Goal: Task Accomplishment & Management: Use online tool/utility

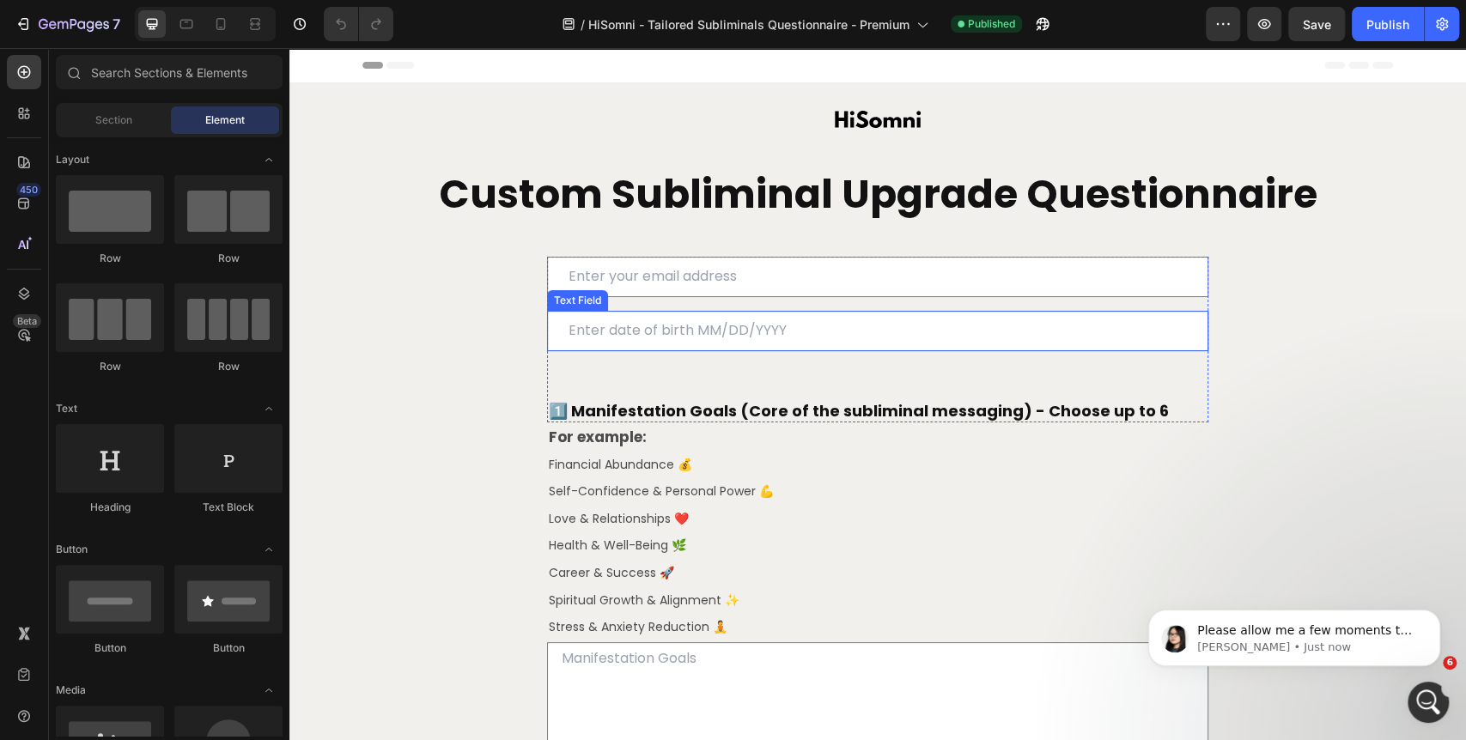
click at [653, 351] on input "text" at bounding box center [877, 331] width 661 height 40
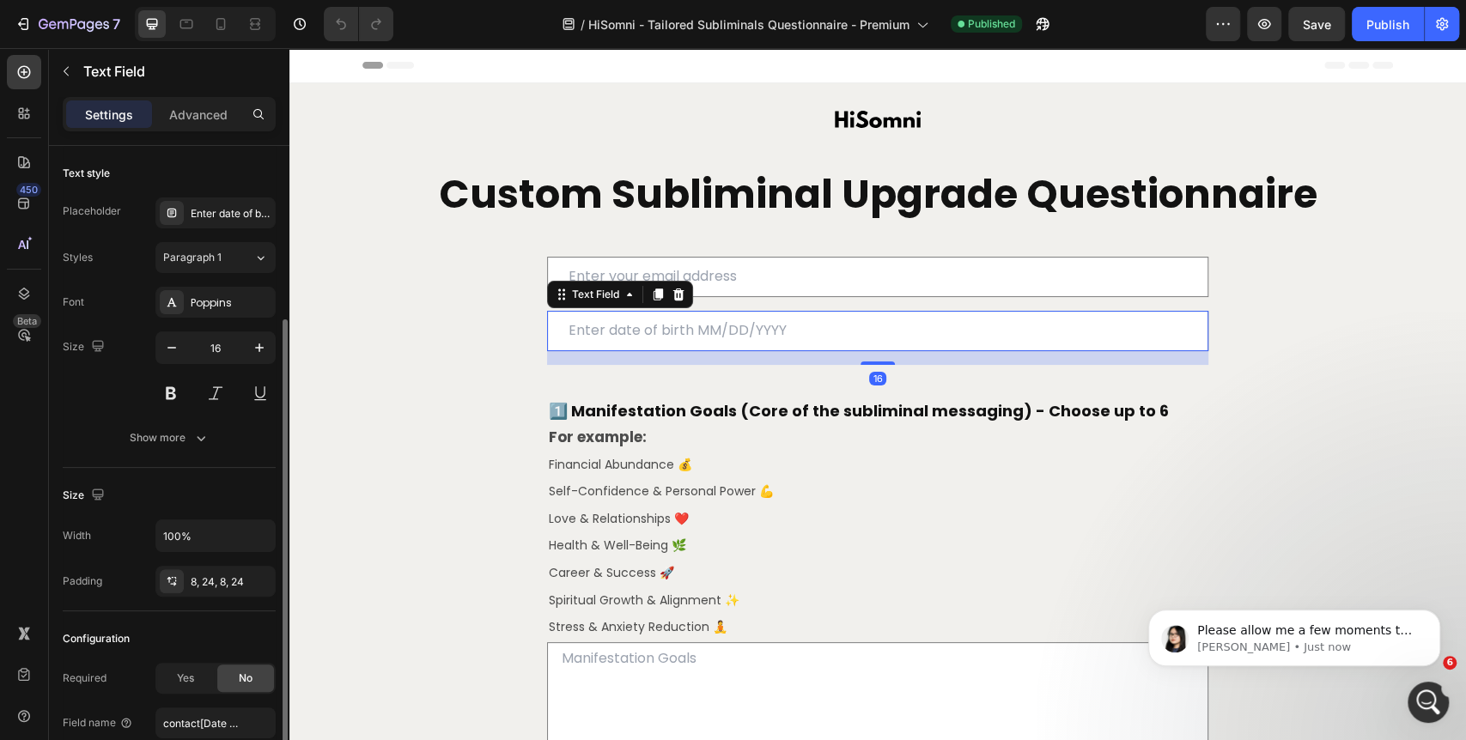
scroll to position [138, 0]
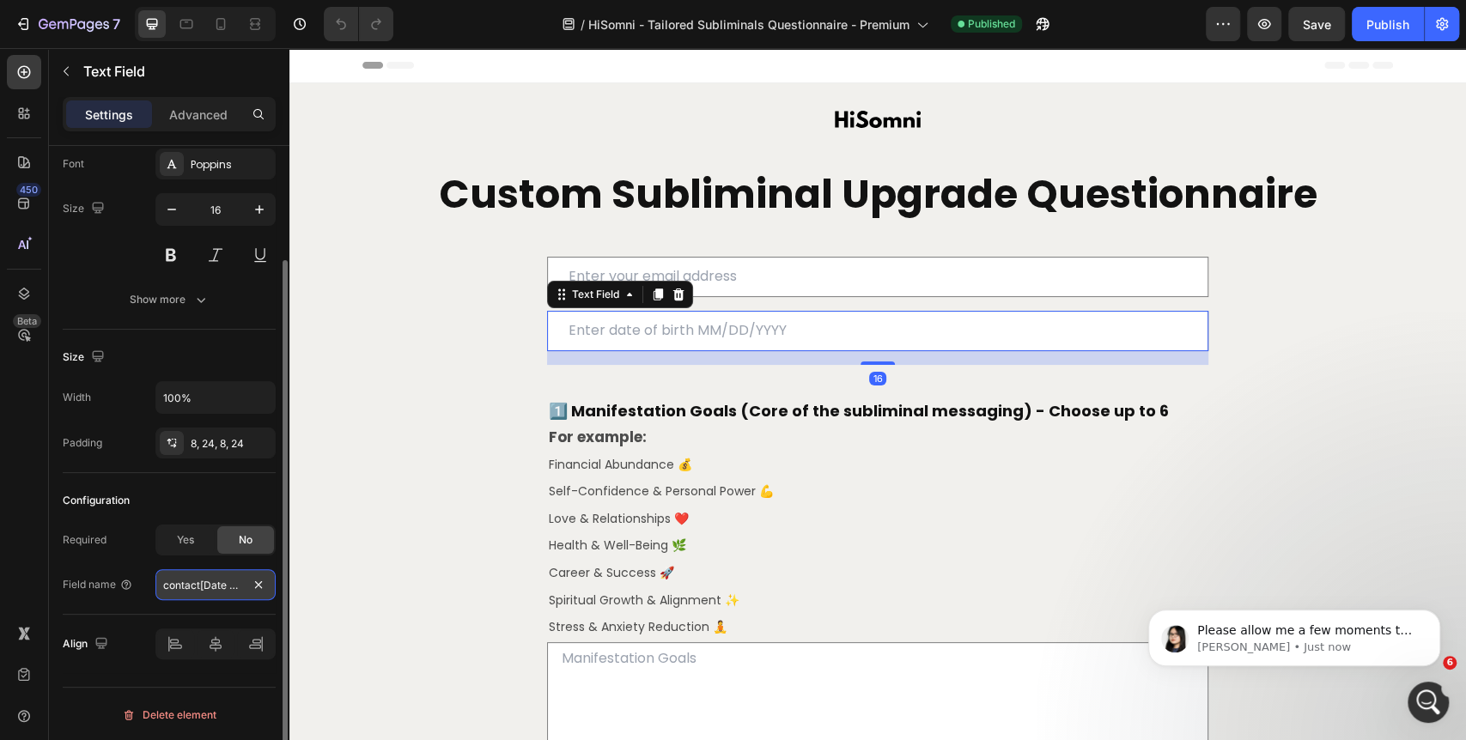
click at [206, 592] on input "contact[Date of [PERSON_NAME]]" at bounding box center [215, 584] width 120 height 31
click at [213, 589] on input "contact[Date of [PERSON_NAME]]" at bounding box center [215, 584] width 120 height 31
click at [227, 580] on input "contact[Date of [PERSON_NAME]]" at bounding box center [215, 584] width 120 height 31
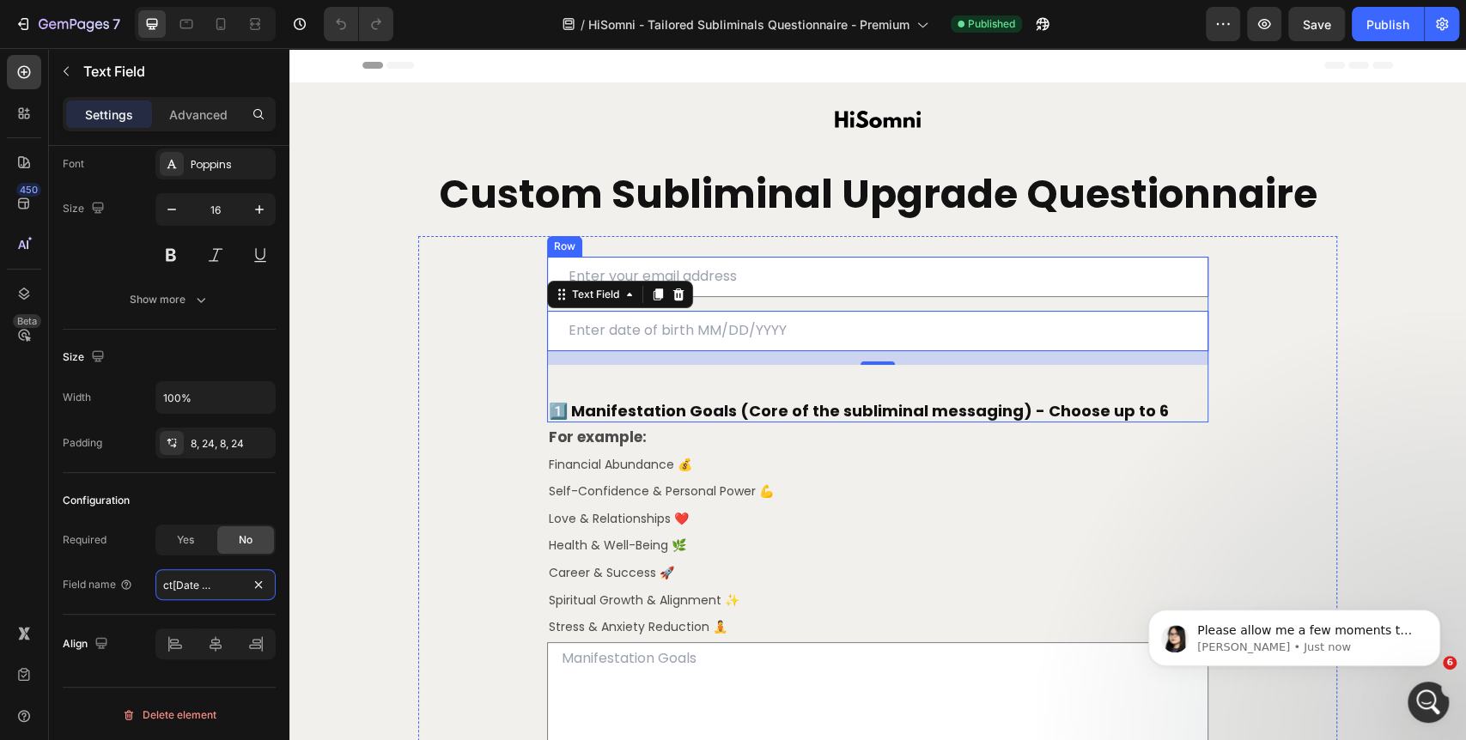
scroll to position [0, 27]
type input "contact[Date of Birth]"
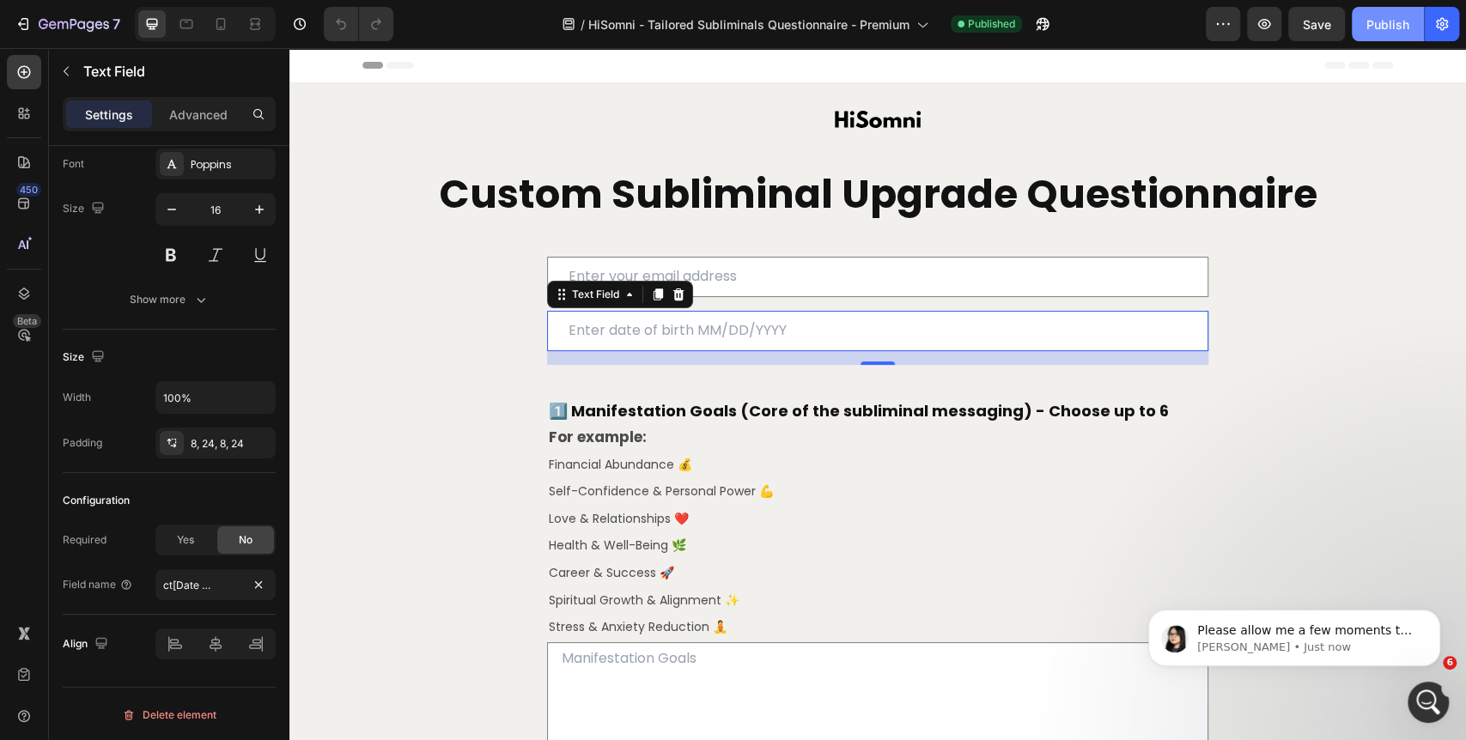
click at [1401, 27] on div "Publish" at bounding box center [1387, 24] width 43 height 18
click at [219, 25] on icon at bounding box center [220, 23] width 17 height 17
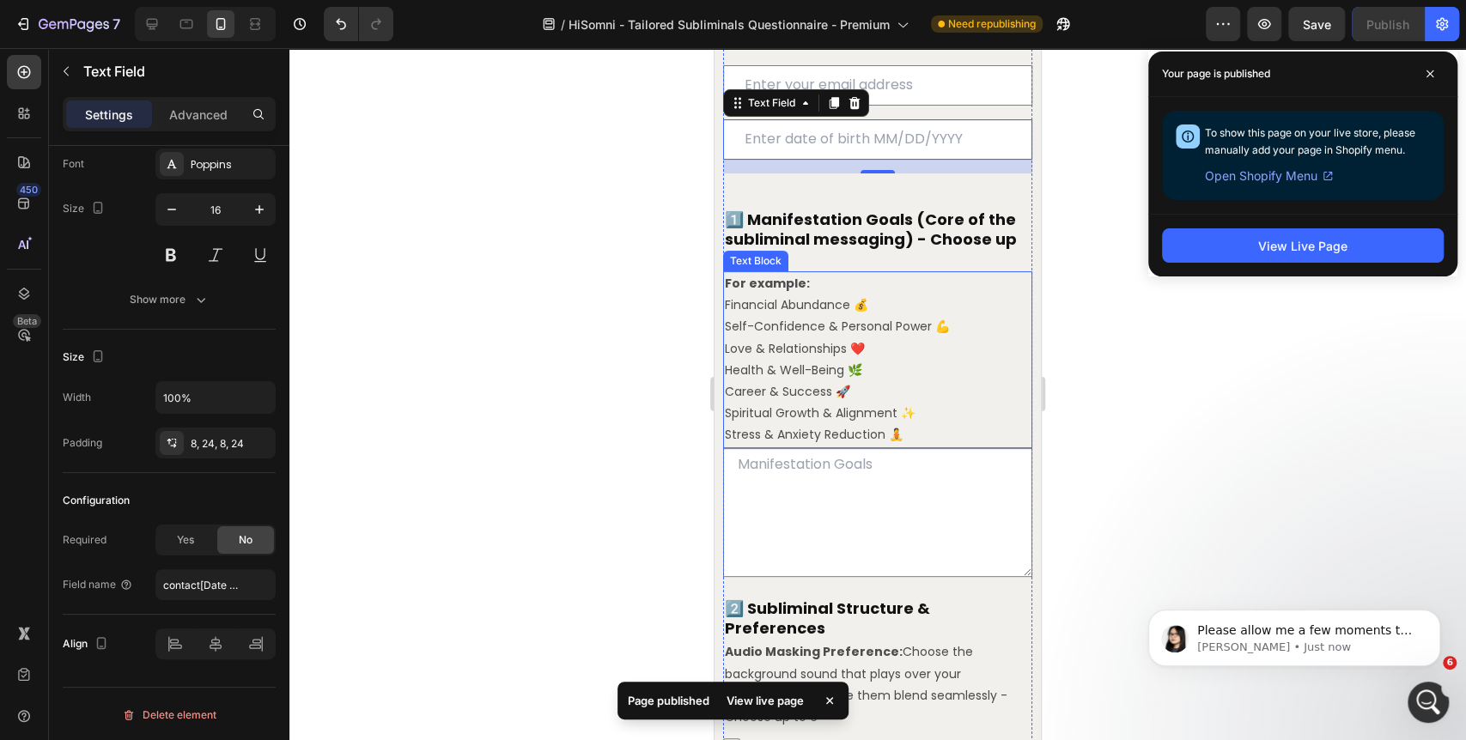
scroll to position [203, 0]
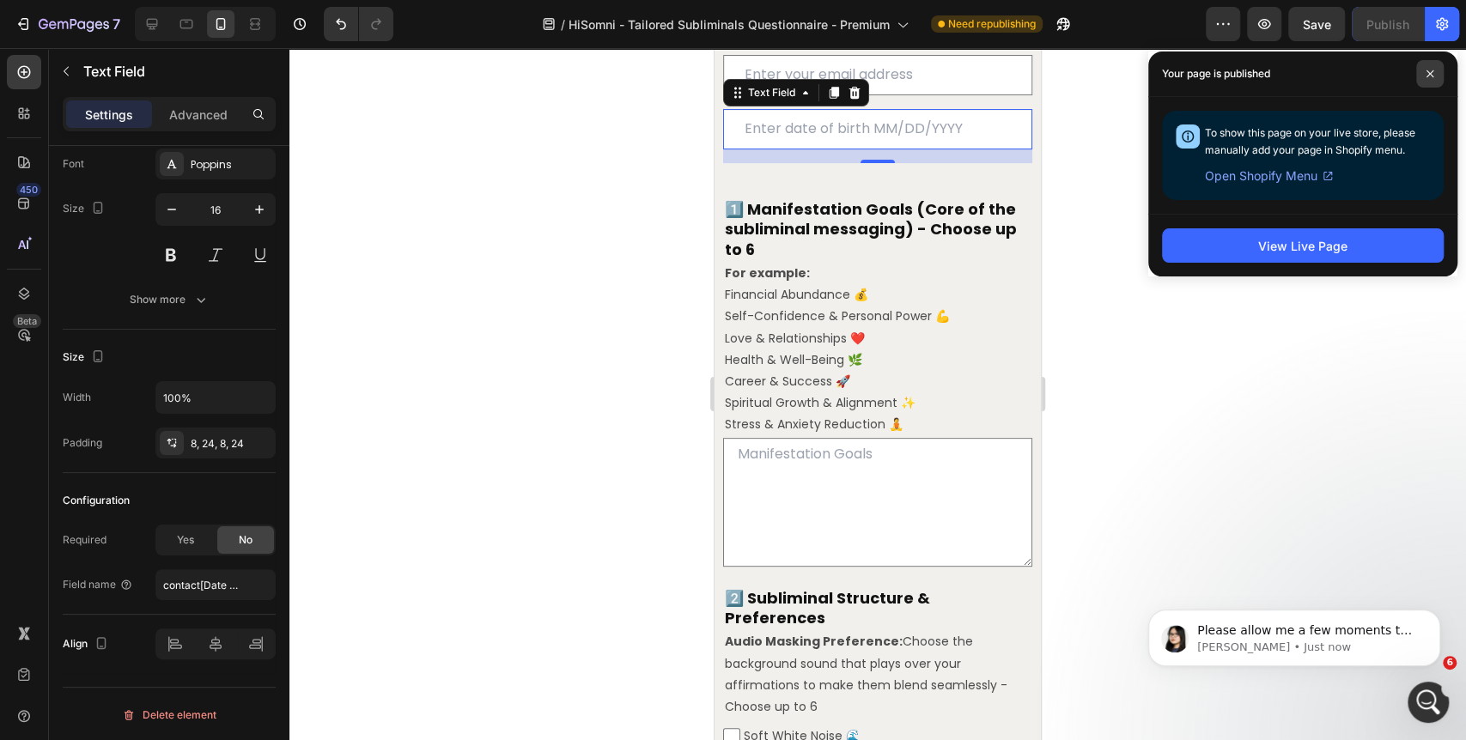
click at [1425, 73] on icon at bounding box center [1429, 74] width 9 height 9
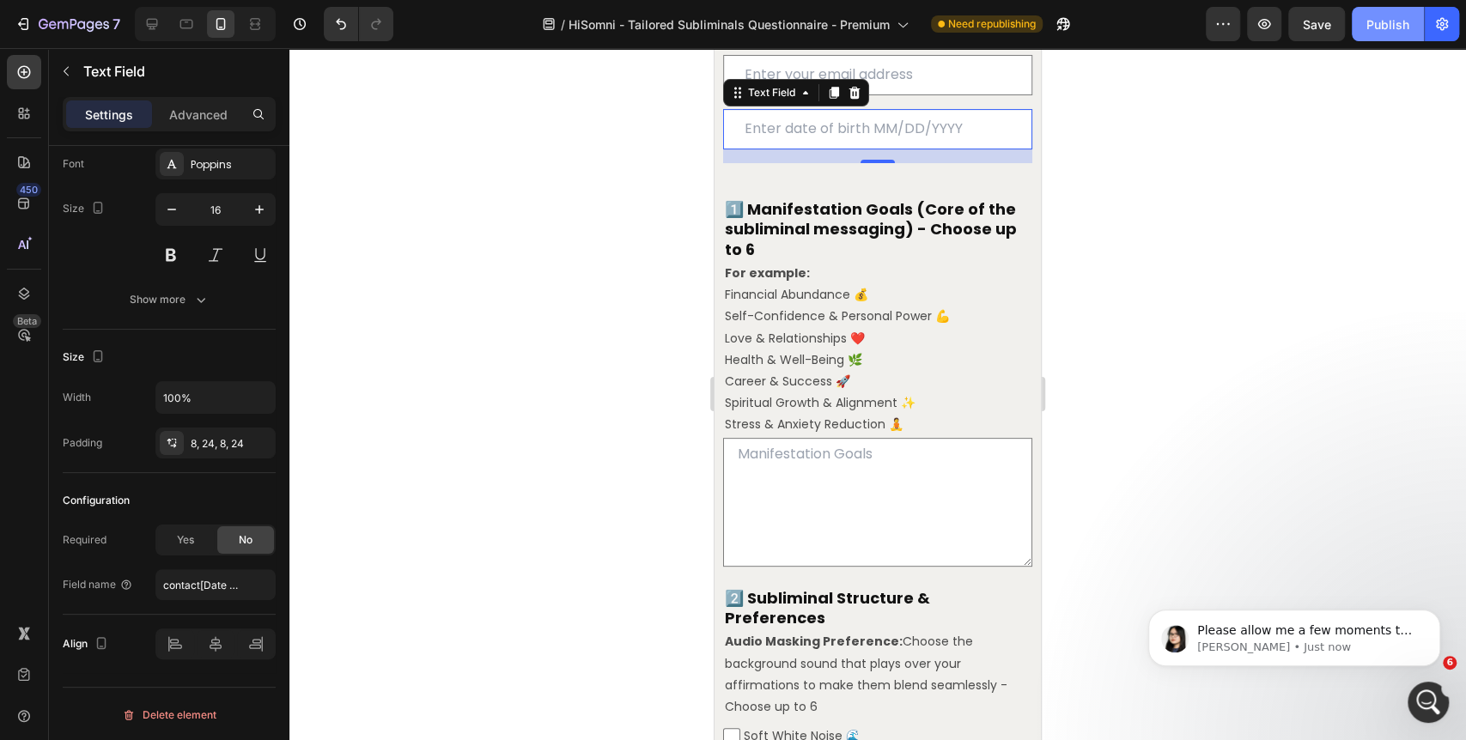
click at [1399, 30] on div "Publish" at bounding box center [1387, 24] width 43 height 18
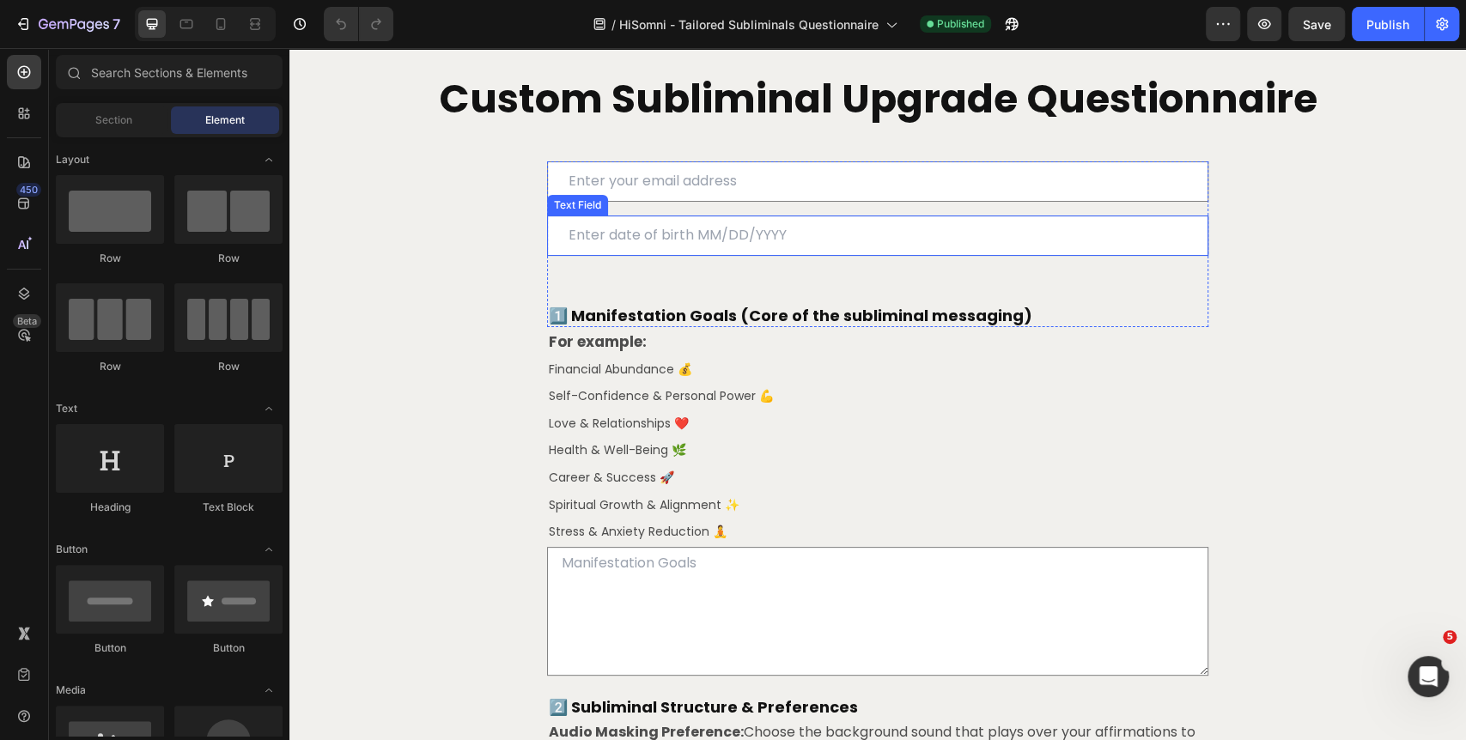
click at [695, 256] on input "text" at bounding box center [877, 236] width 661 height 40
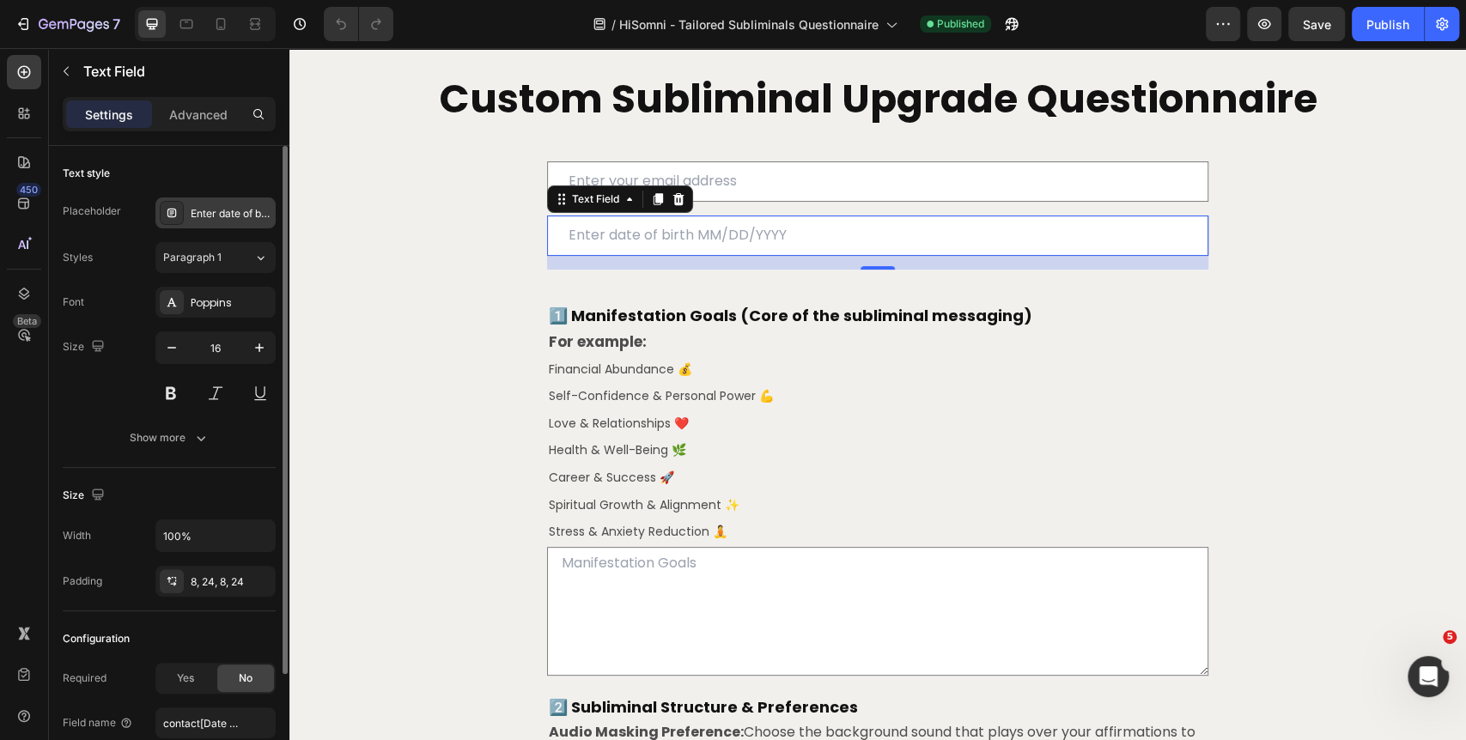
click at [234, 216] on div "Enter date of birth MM/DD/YYYY" at bounding box center [231, 213] width 81 height 15
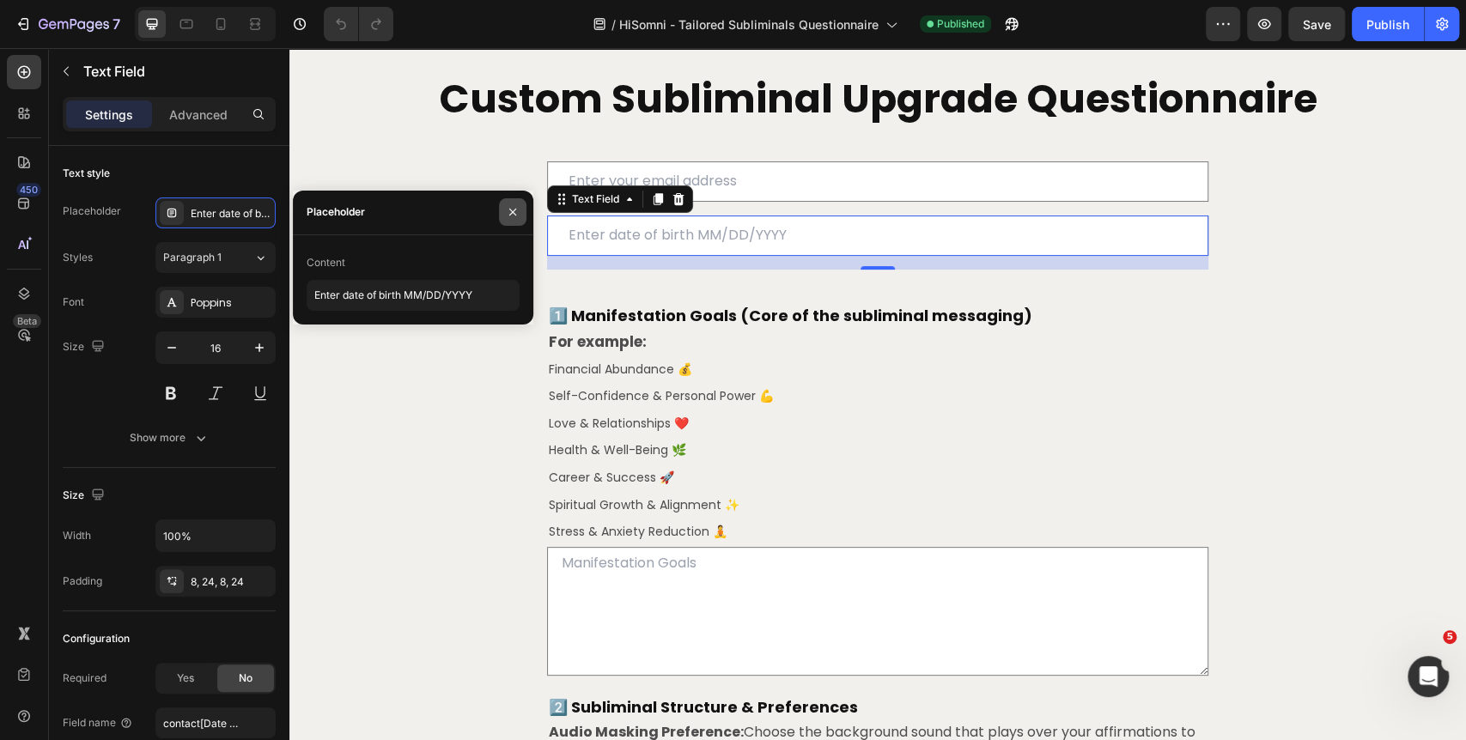
click at [513, 208] on icon "button" at bounding box center [513, 212] width 14 height 14
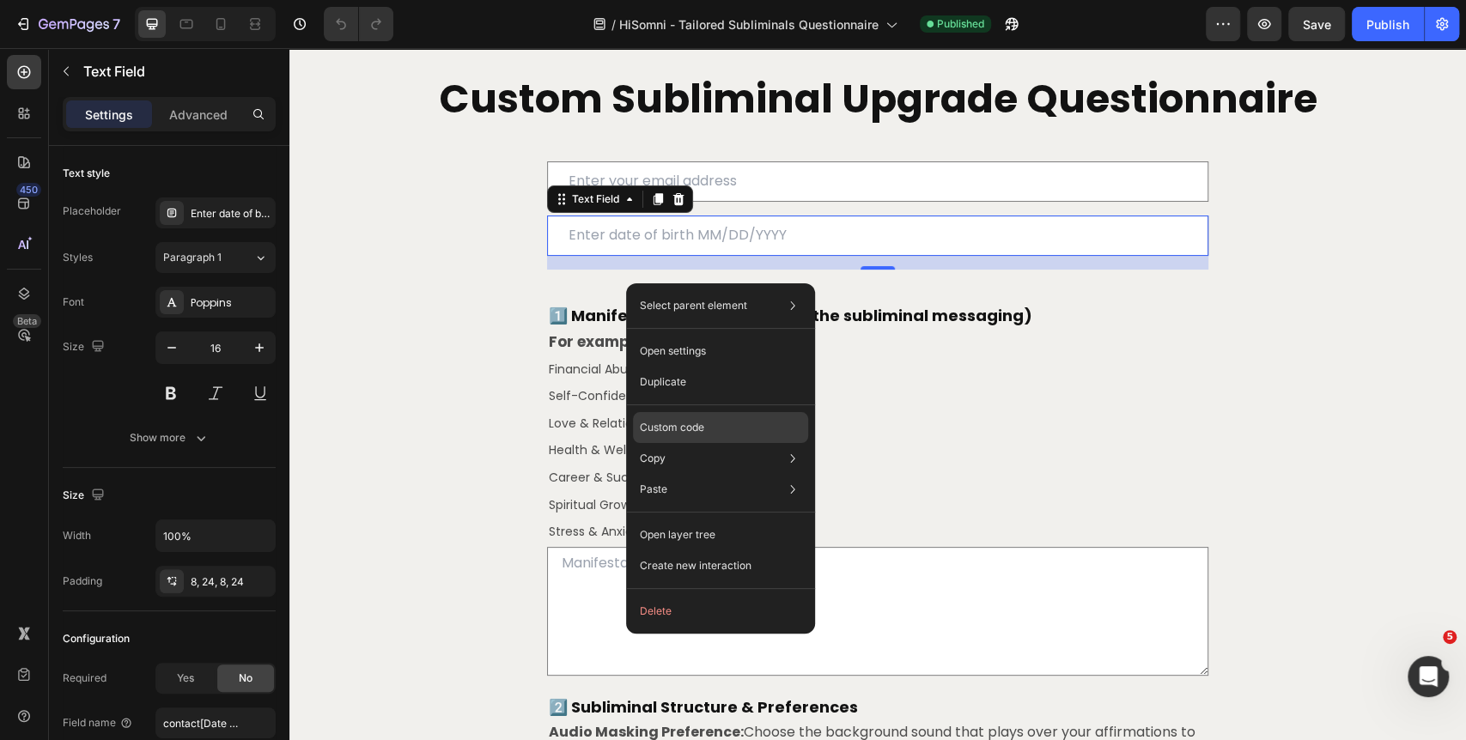
click at [730, 474] on div "Custom code" at bounding box center [720, 489] width 175 height 31
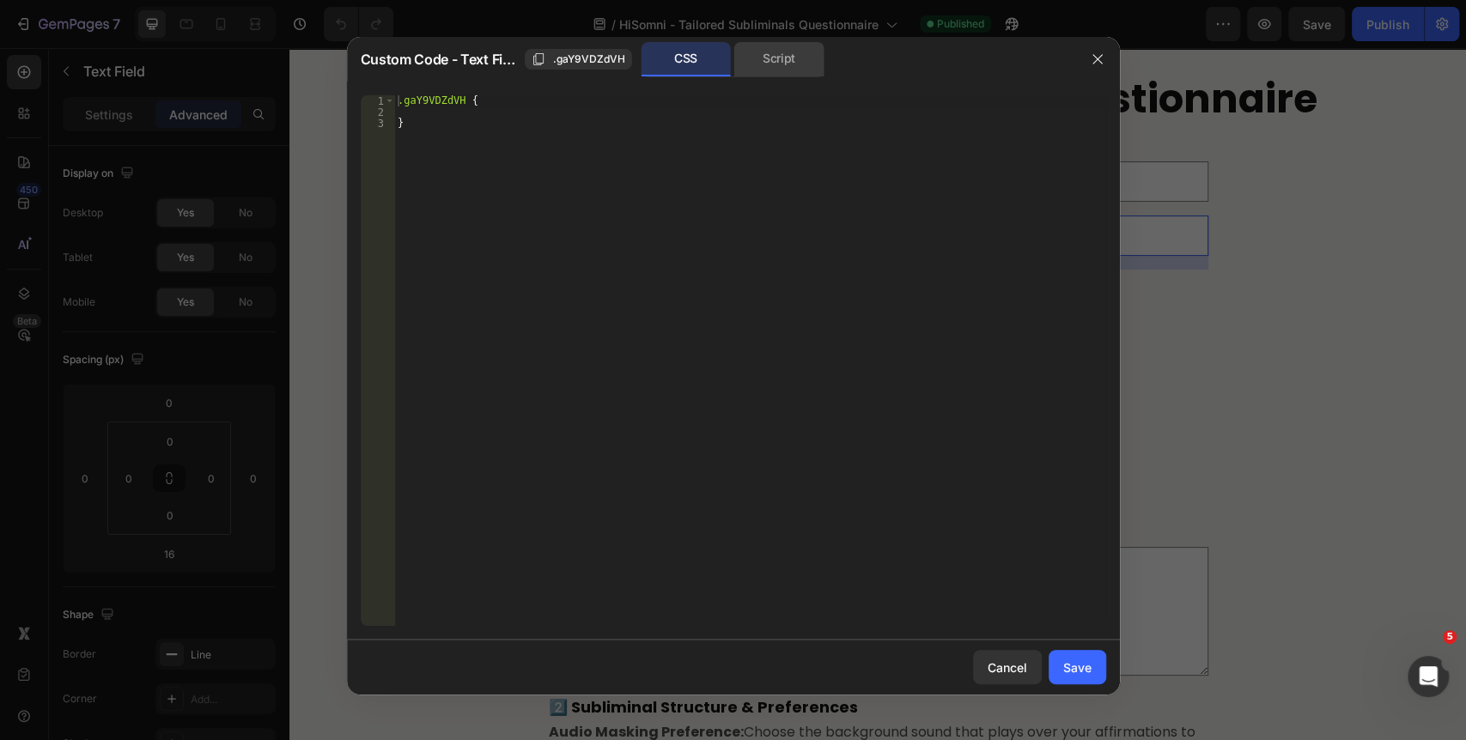
click at [773, 75] on div "Script" at bounding box center [779, 59] width 90 height 34
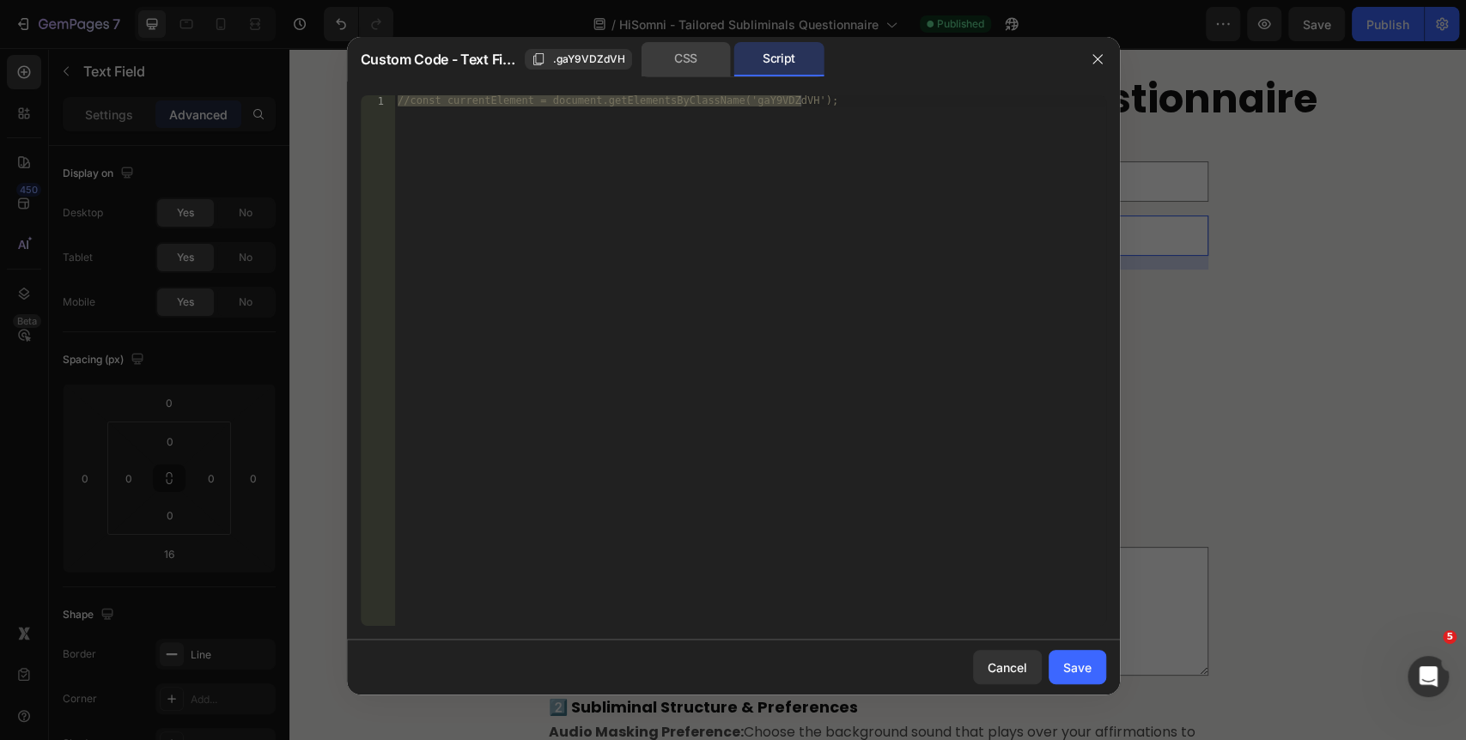
click at [693, 52] on div "CSS" at bounding box center [685, 59] width 90 height 34
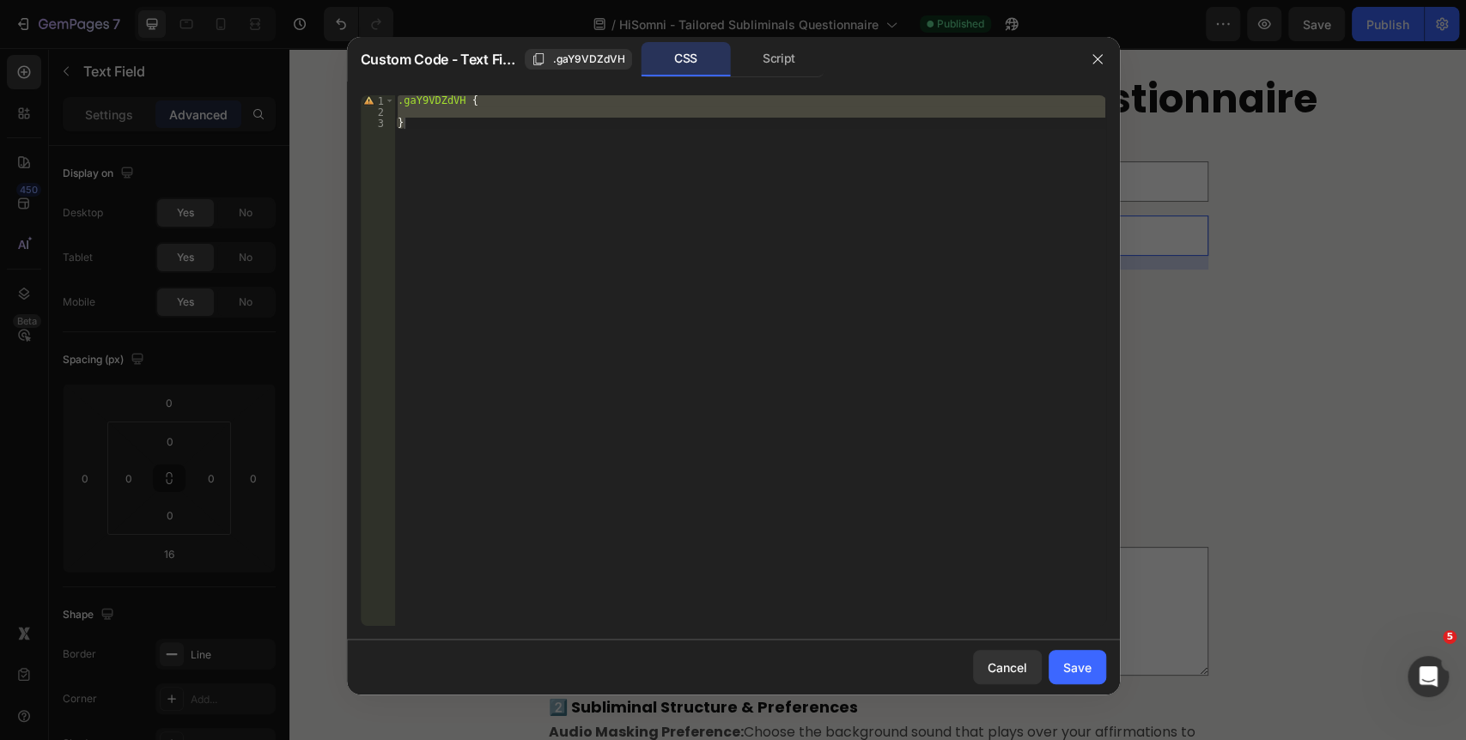
click at [588, 44] on div "Custom Code - Text Field .gaY9VDZdVH CSS Script" at bounding box center [718, 59] width 714 height 35
click at [1096, 61] on icon "button" at bounding box center [1097, 59] width 14 height 14
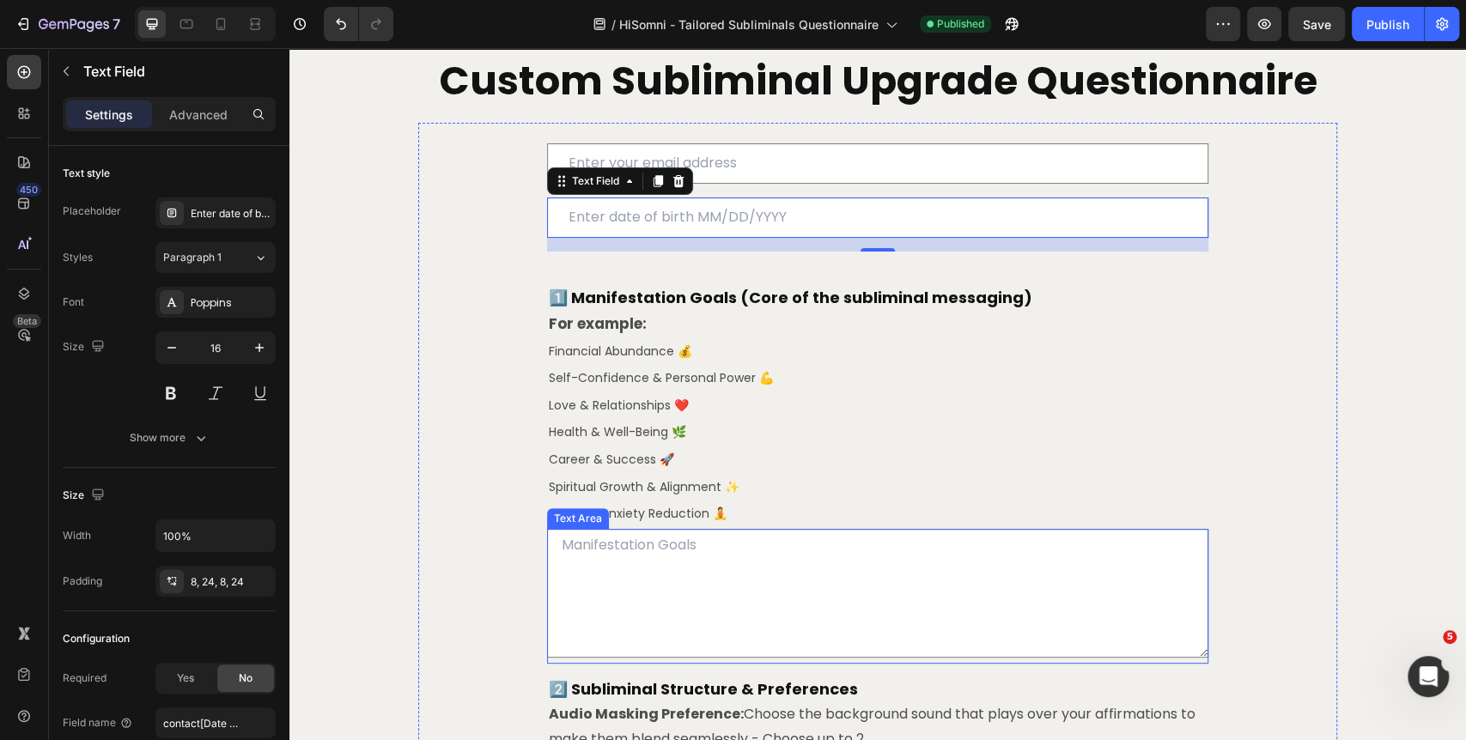
scroll to position [95, 0]
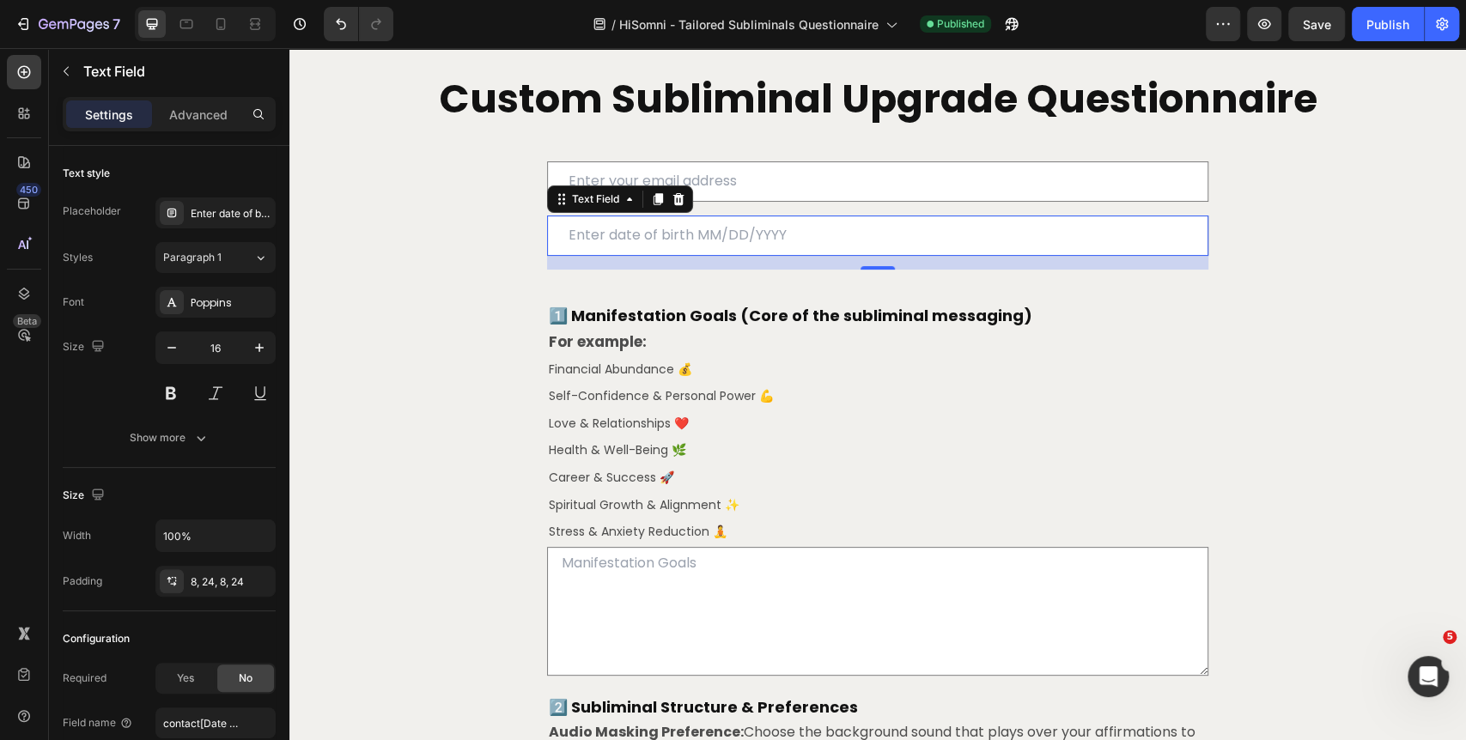
click at [718, 256] on input "text" at bounding box center [877, 236] width 661 height 40
click at [230, 27] on div at bounding box center [220, 23] width 27 height 27
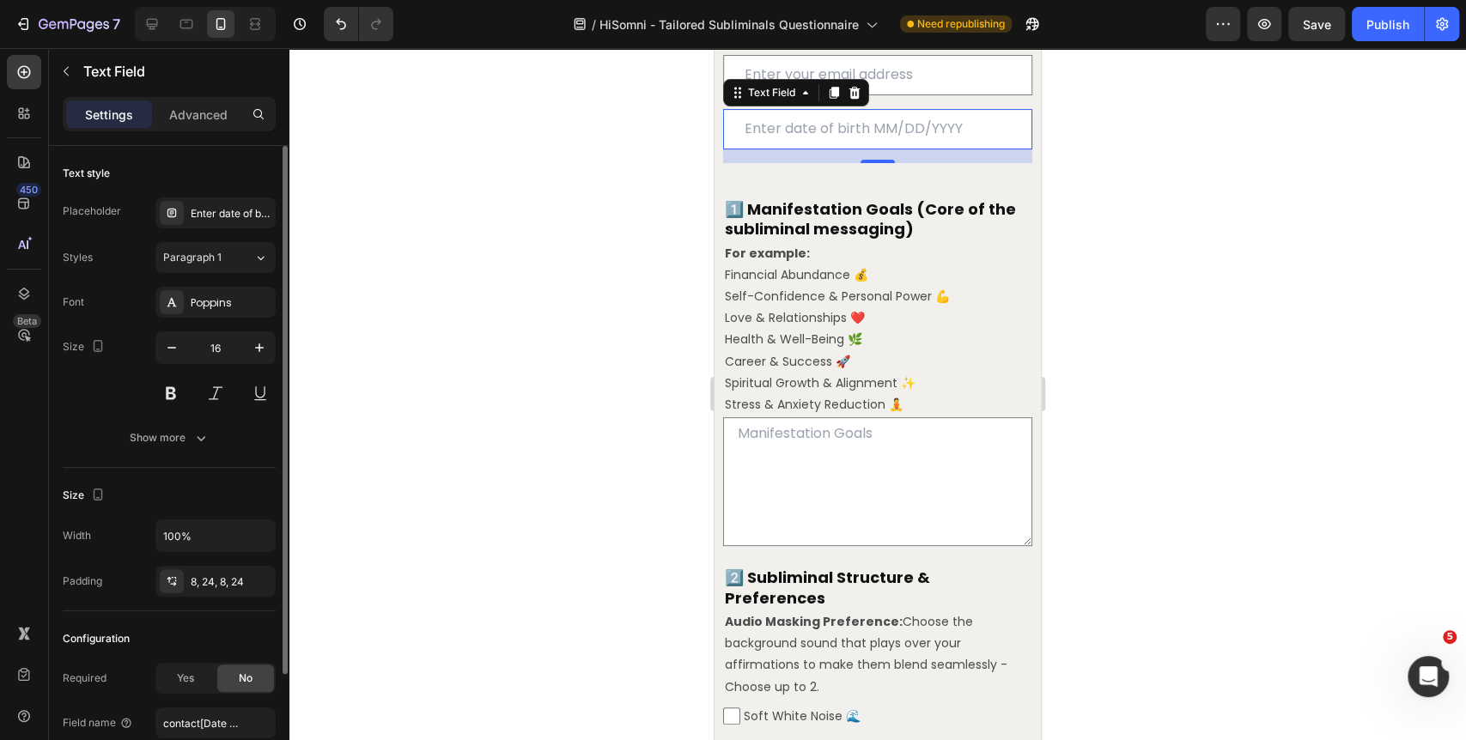
scroll to position [138, 0]
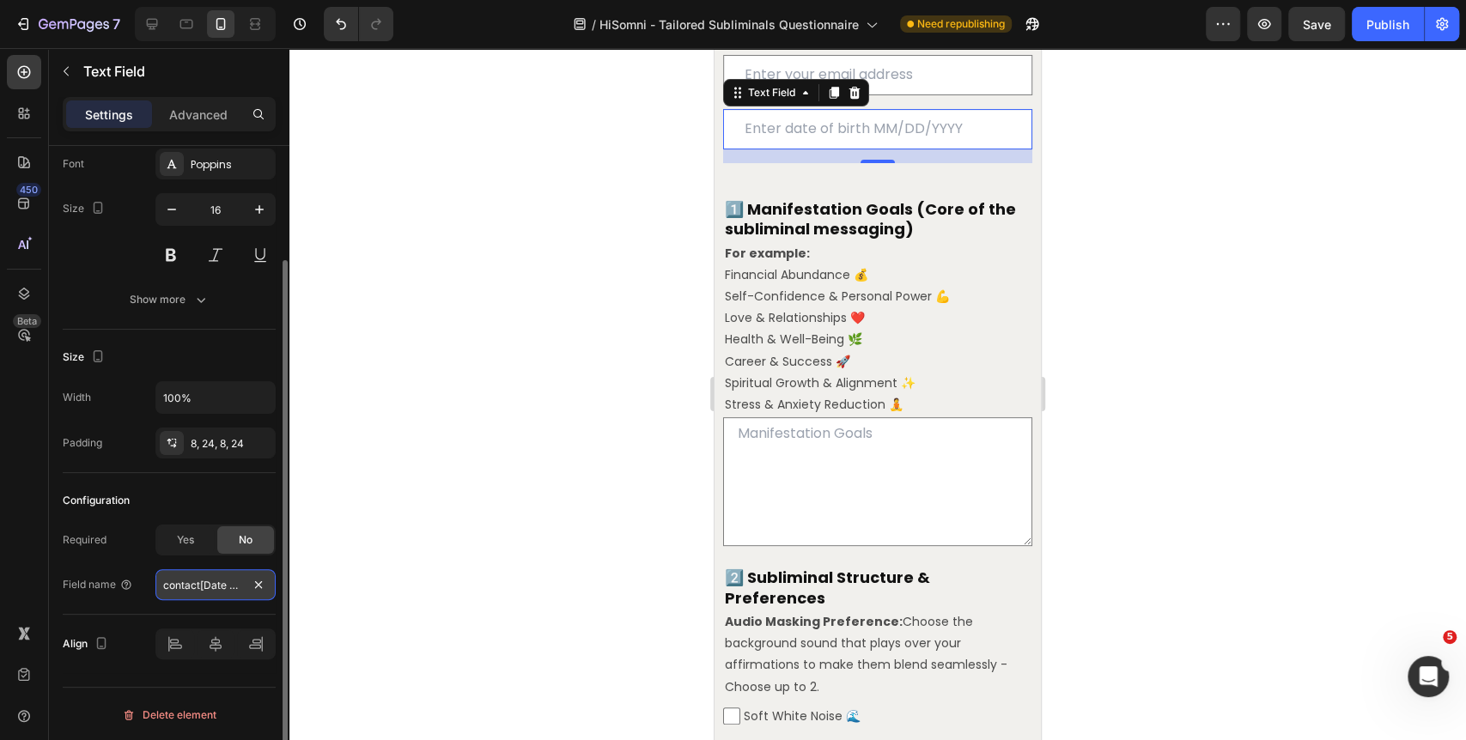
click at [199, 586] on input "contact[Date of [PERSON_NAME]]" at bounding box center [215, 584] width 120 height 31
click at [211, 579] on input "contact[Date of [PERSON_NAME]]" at bounding box center [215, 584] width 120 height 31
click at [227, 581] on input "contact[Date of [PERSON_NAME]]" at bounding box center [215, 584] width 120 height 31
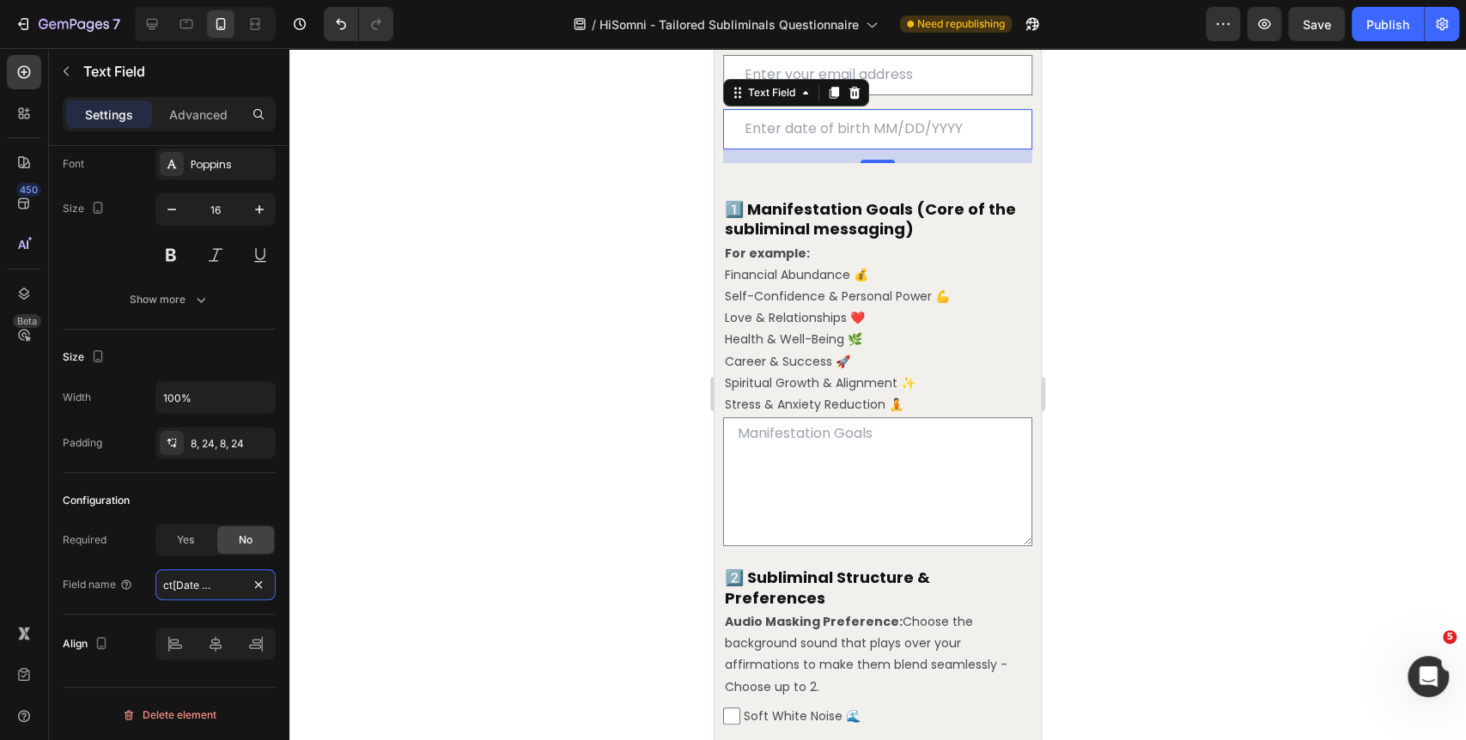
type input "contact[Date of Birth]"
click at [576, 358] on div at bounding box center [877, 394] width 1176 height 692
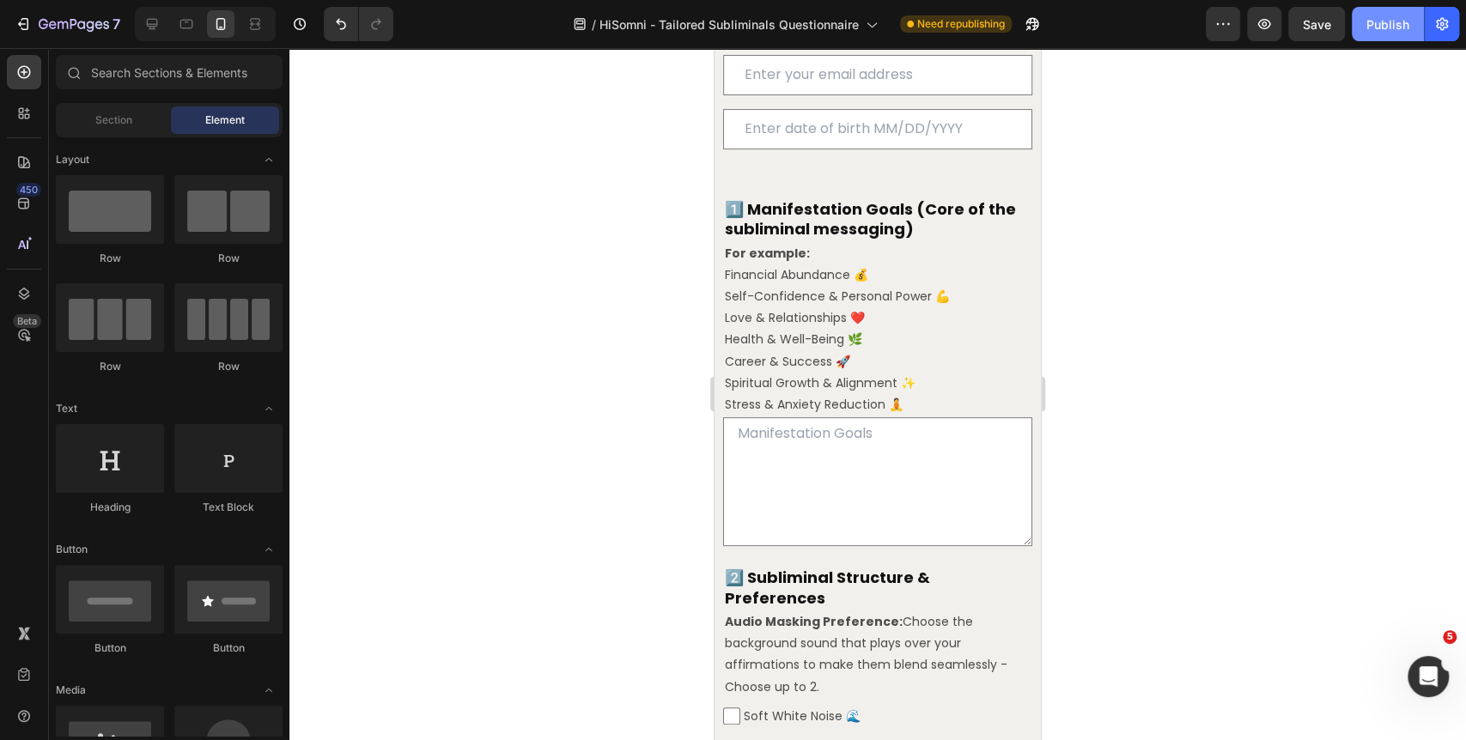
click at [1395, 34] on button "Publish" at bounding box center [1387, 24] width 72 height 34
